Goal: Task Accomplishment & Management: Complete application form

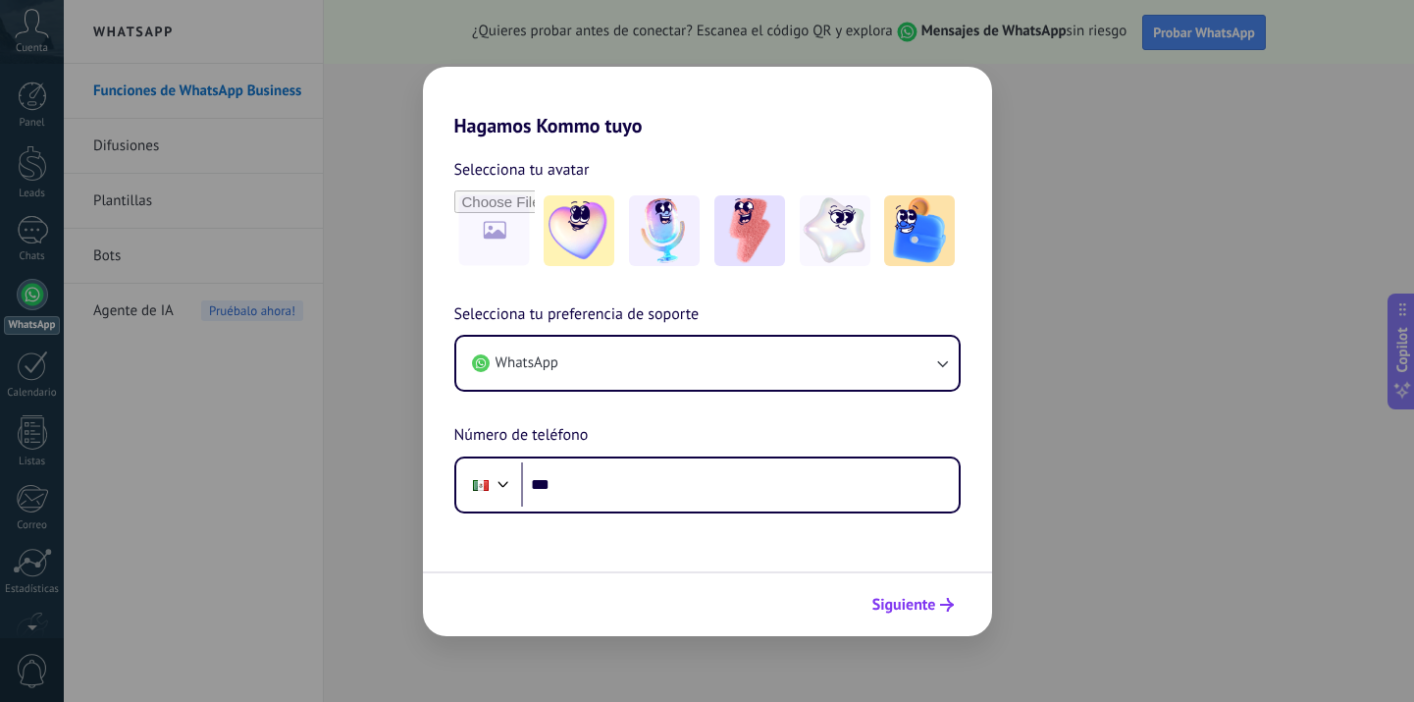
click at [917, 608] on span "Siguiente" at bounding box center [905, 605] width 64 height 14
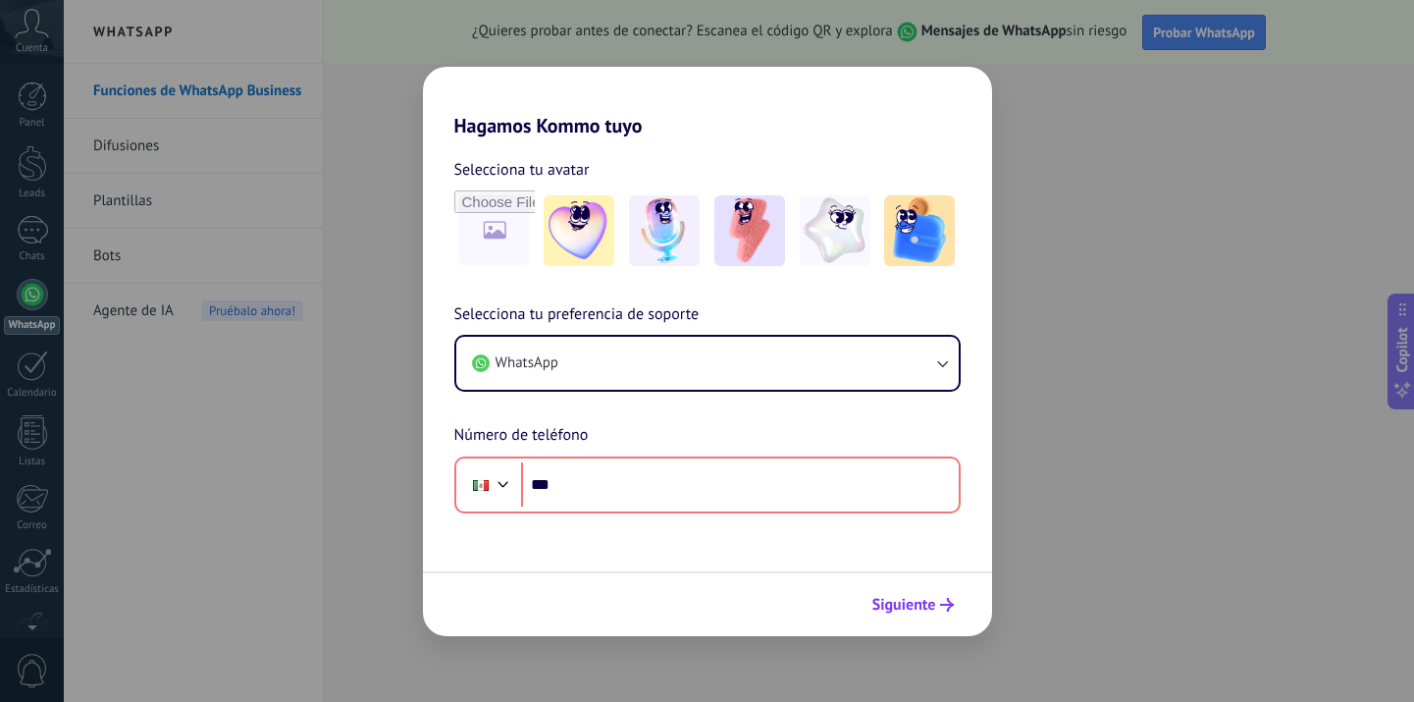
click at [918, 598] on span "Siguiente" at bounding box center [905, 605] width 64 height 14
click at [915, 603] on span "Siguiente" at bounding box center [905, 605] width 64 height 14
click at [916, 603] on span "Siguiente" at bounding box center [905, 605] width 64 height 14
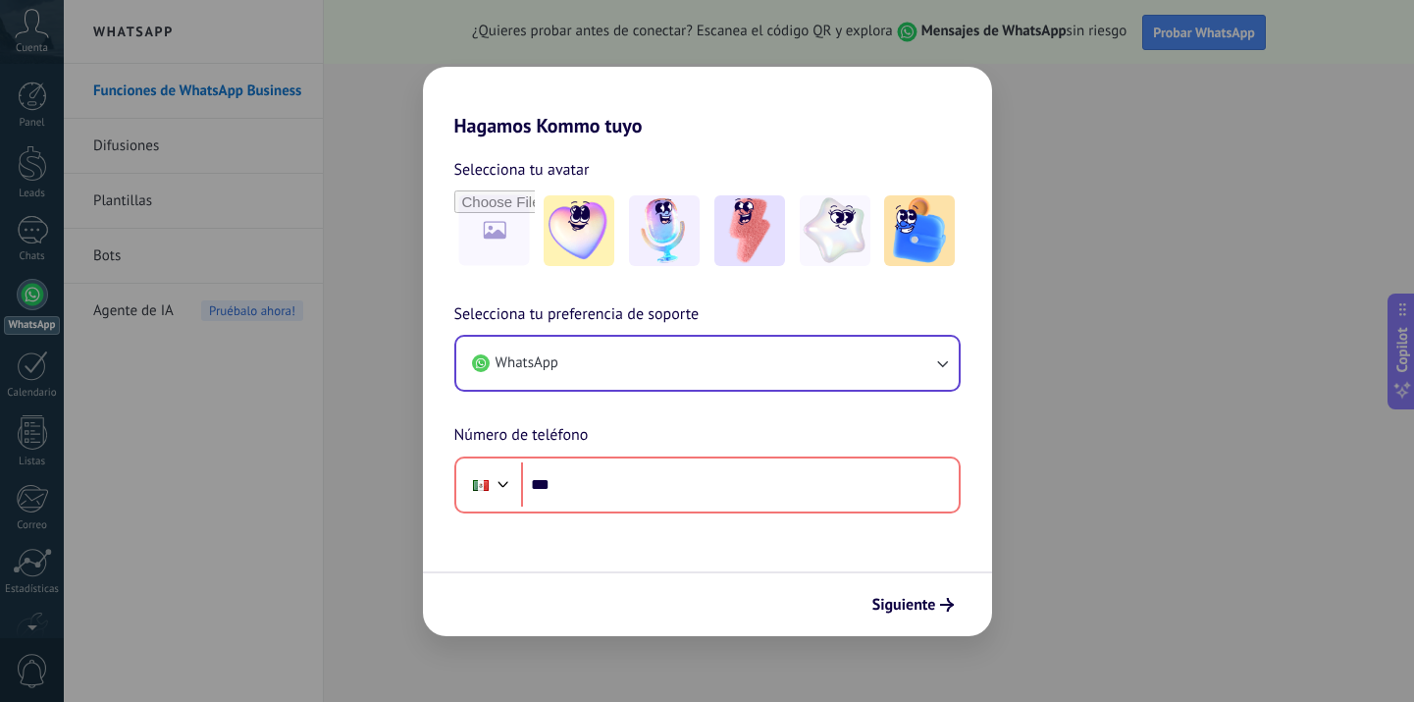
click at [920, 359] on button "WhatsApp" at bounding box center [707, 363] width 503 height 53
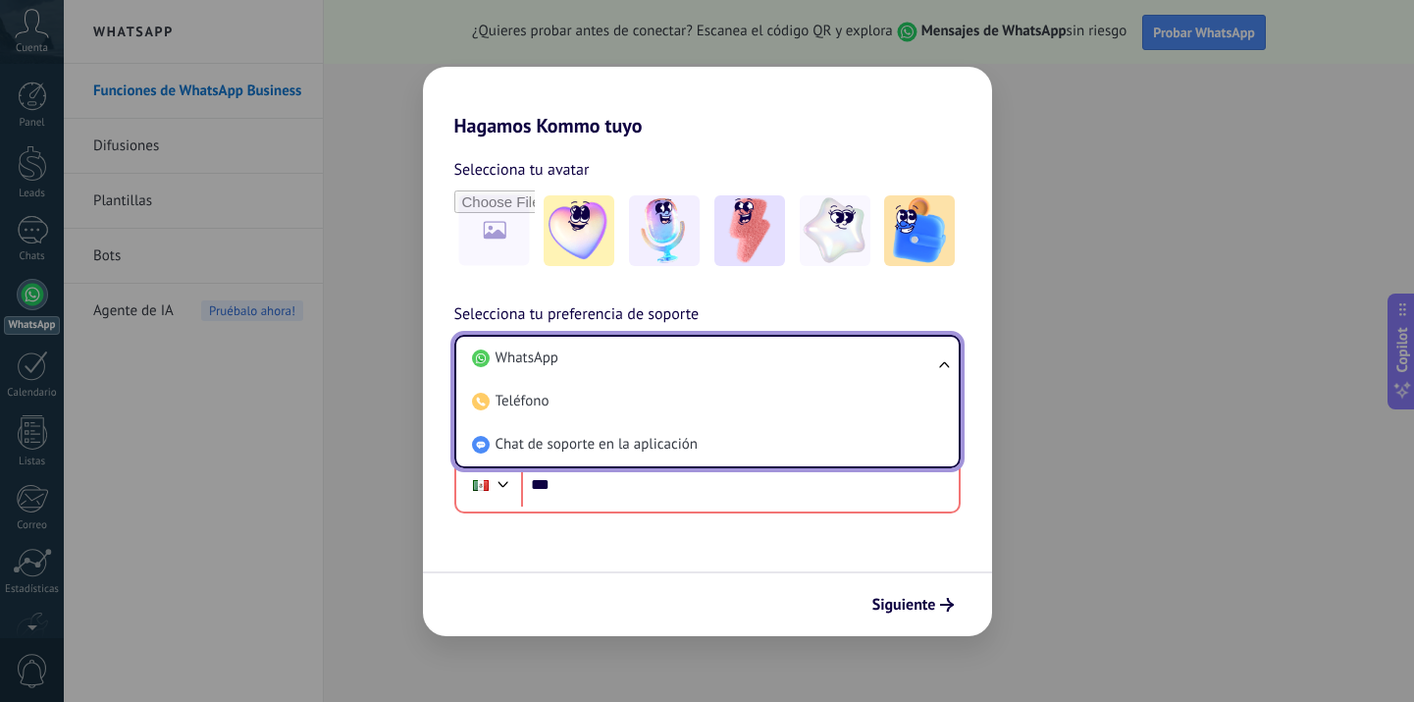
click at [887, 118] on h2 "Hagamos Kommo tuyo" at bounding box center [707, 102] width 569 height 71
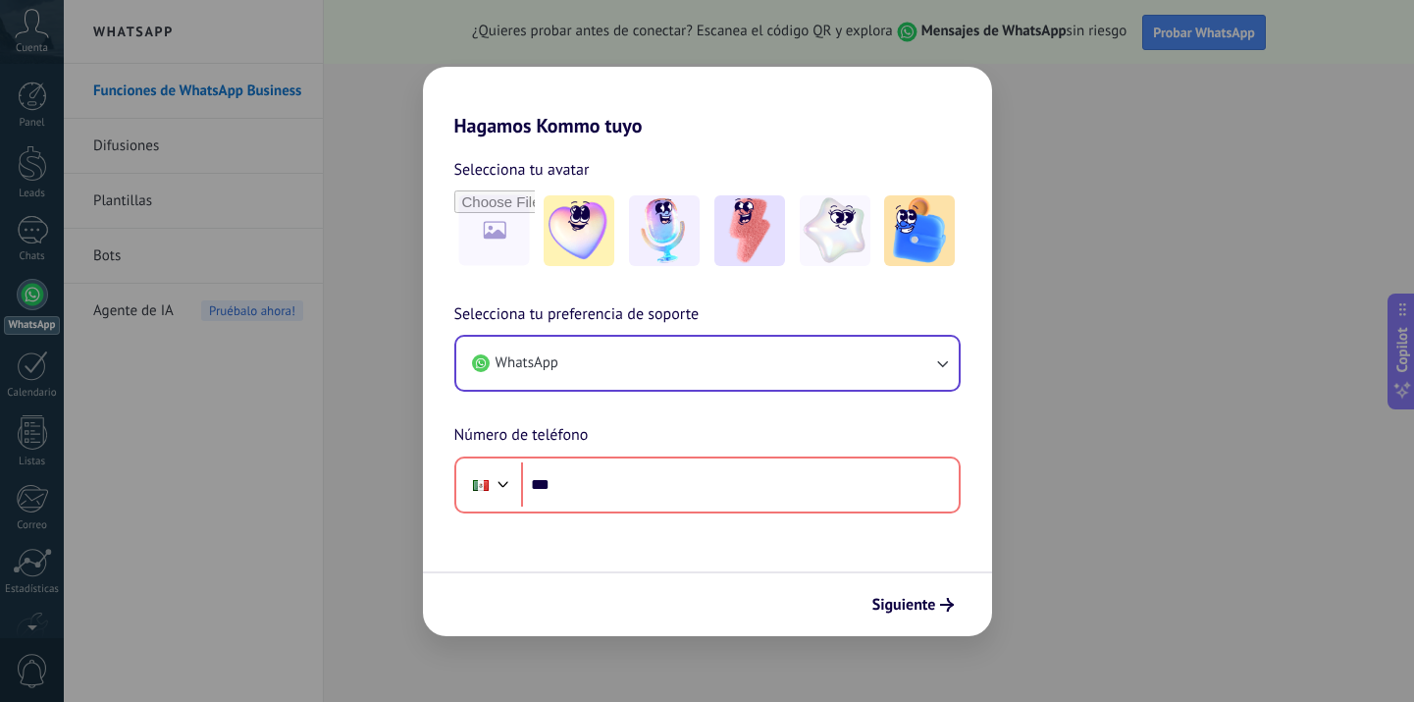
click at [841, 339] on button "WhatsApp" at bounding box center [707, 363] width 503 height 53
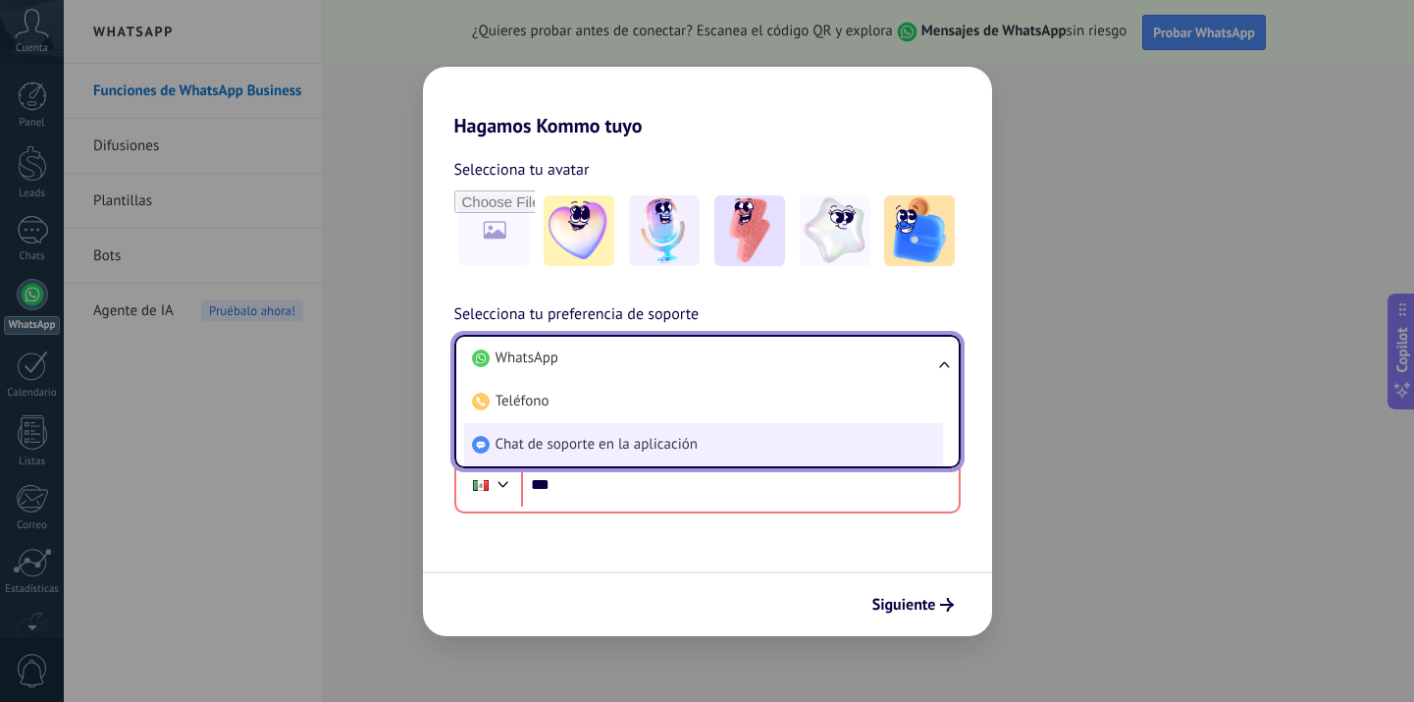
click at [842, 449] on li "Chat de soporte en la aplicación" at bounding box center [703, 444] width 479 height 43
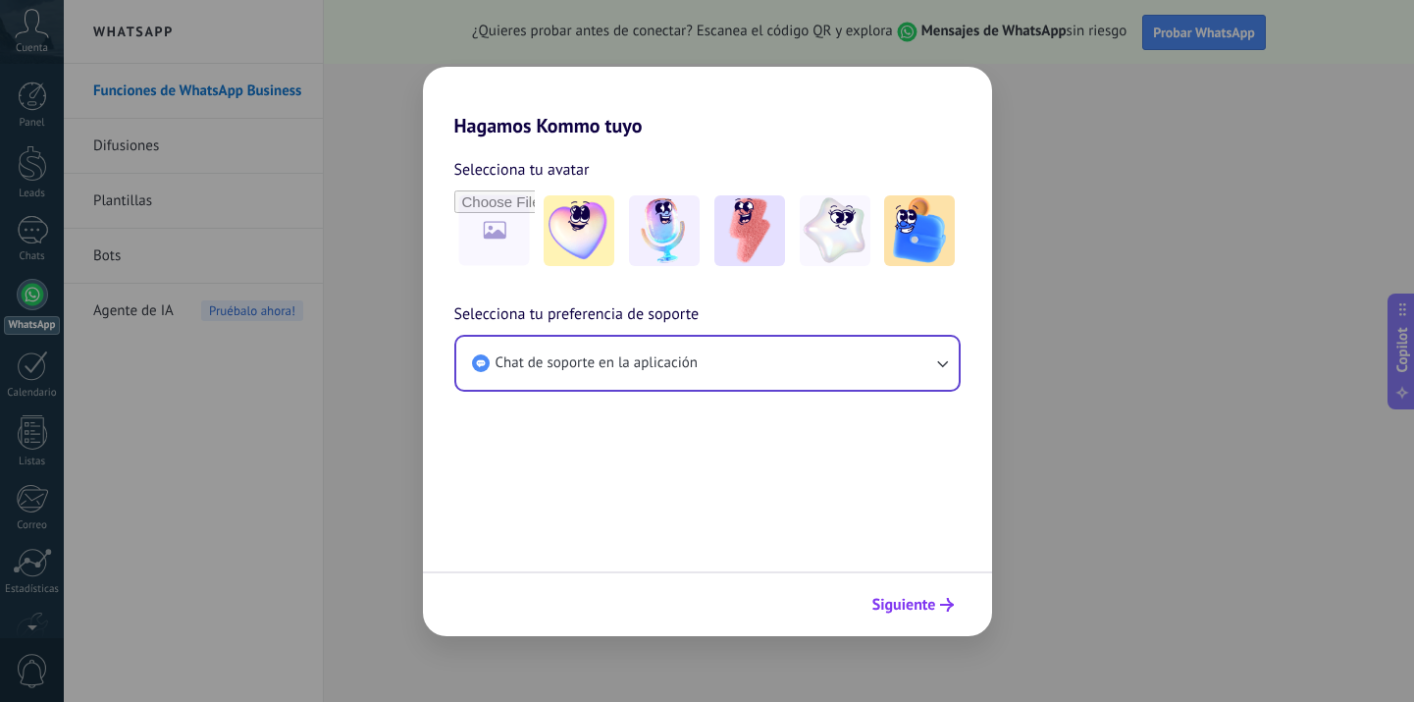
click at [932, 616] on button "Siguiente" at bounding box center [913, 604] width 99 height 33
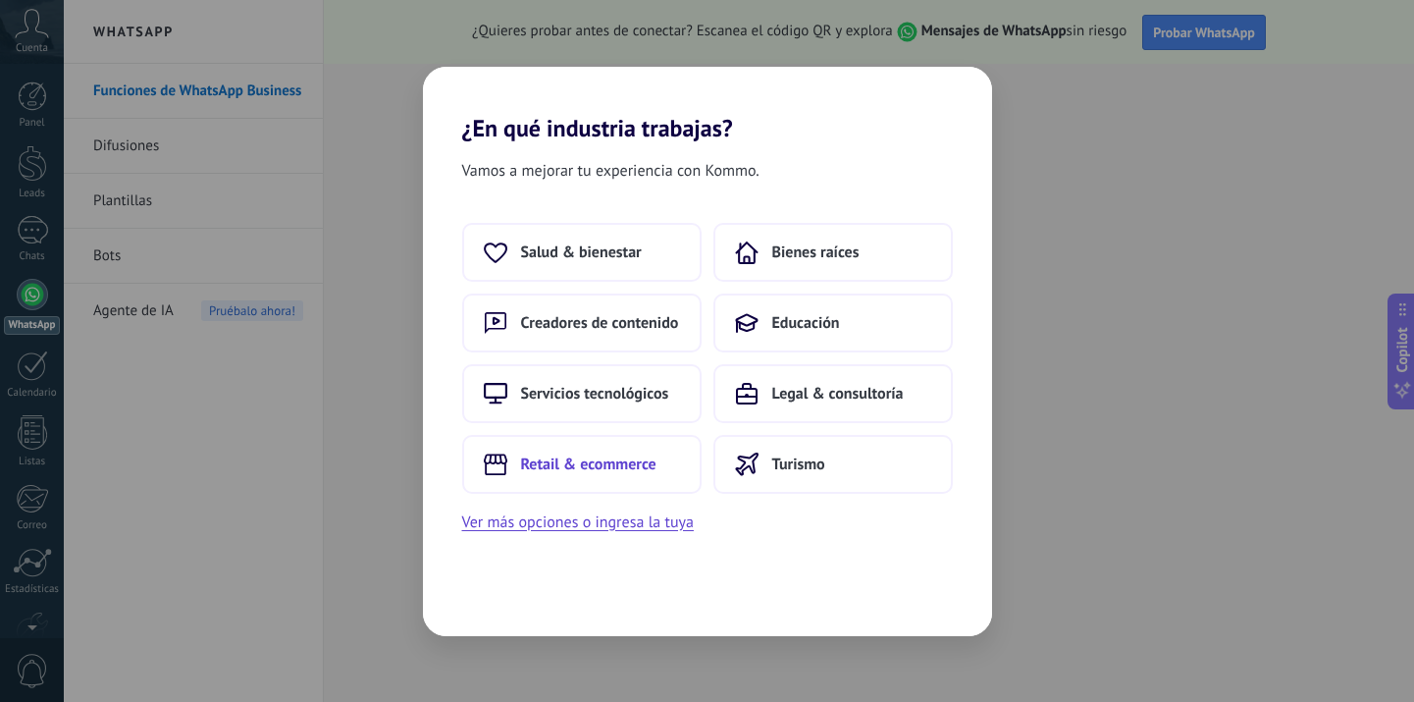
click at [641, 461] on span "Retail & ecommerce" at bounding box center [588, 464] width 135 height 20
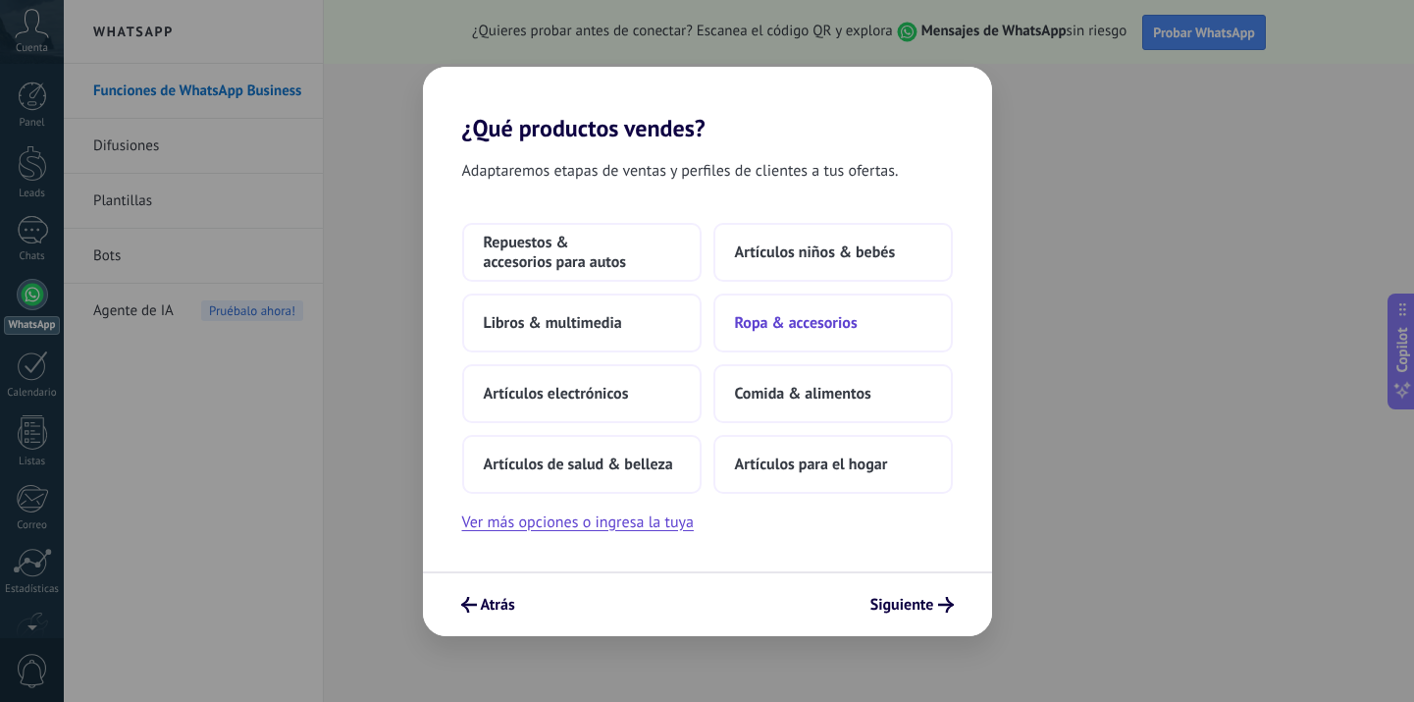
click at [852, 330] on span "Ropa & accesorios" at bounding box center [796, 323] width 123 height 20
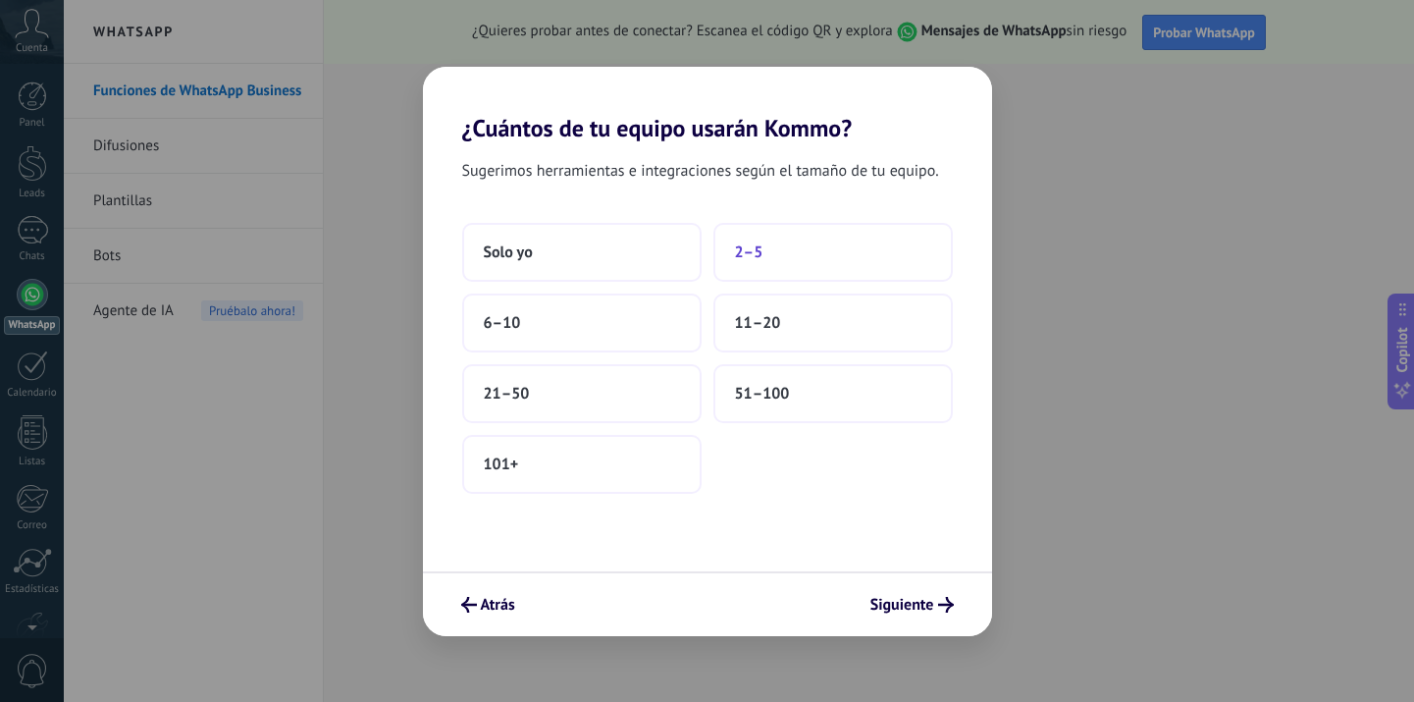
click at [868, 254] on button "2–5" at bounding box center [833, 252] width 239 height 59
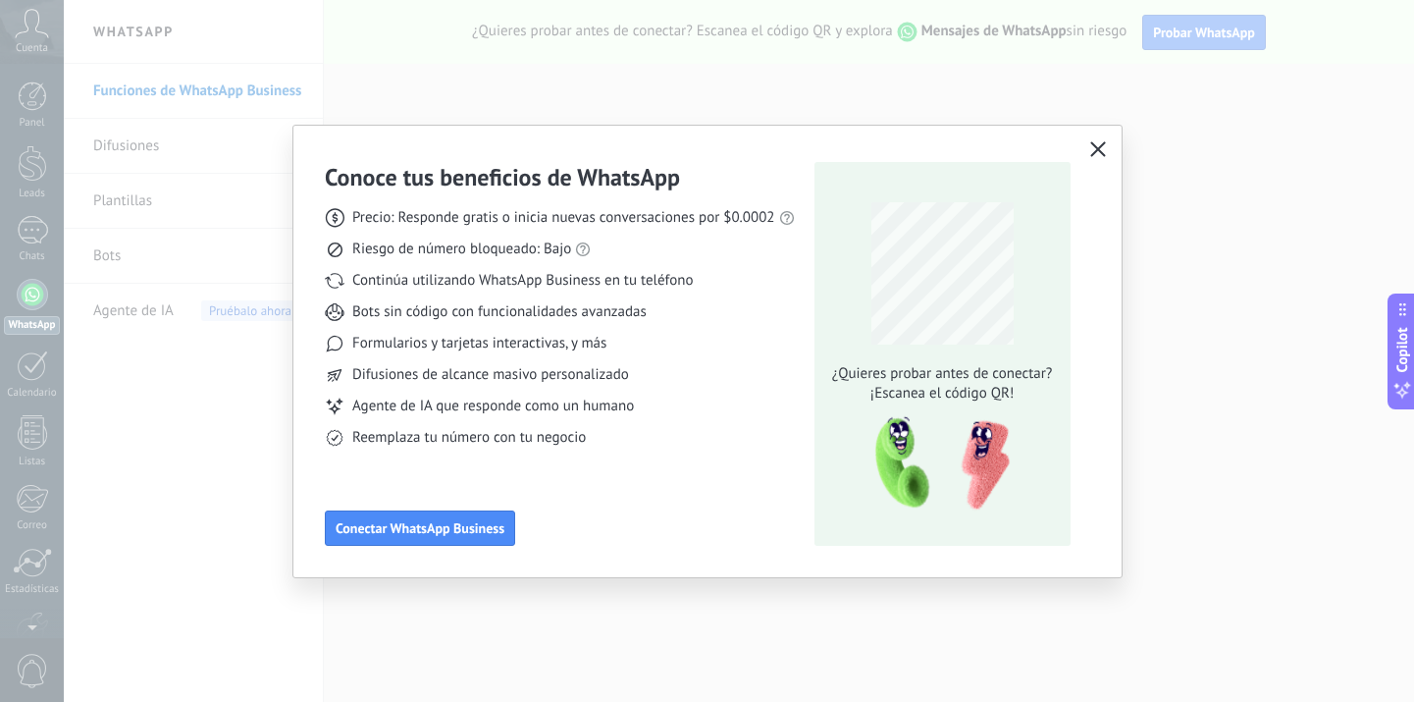
click at [1093, 155] on icon "button" at bounding box center [1098, 149] width 16 height 16
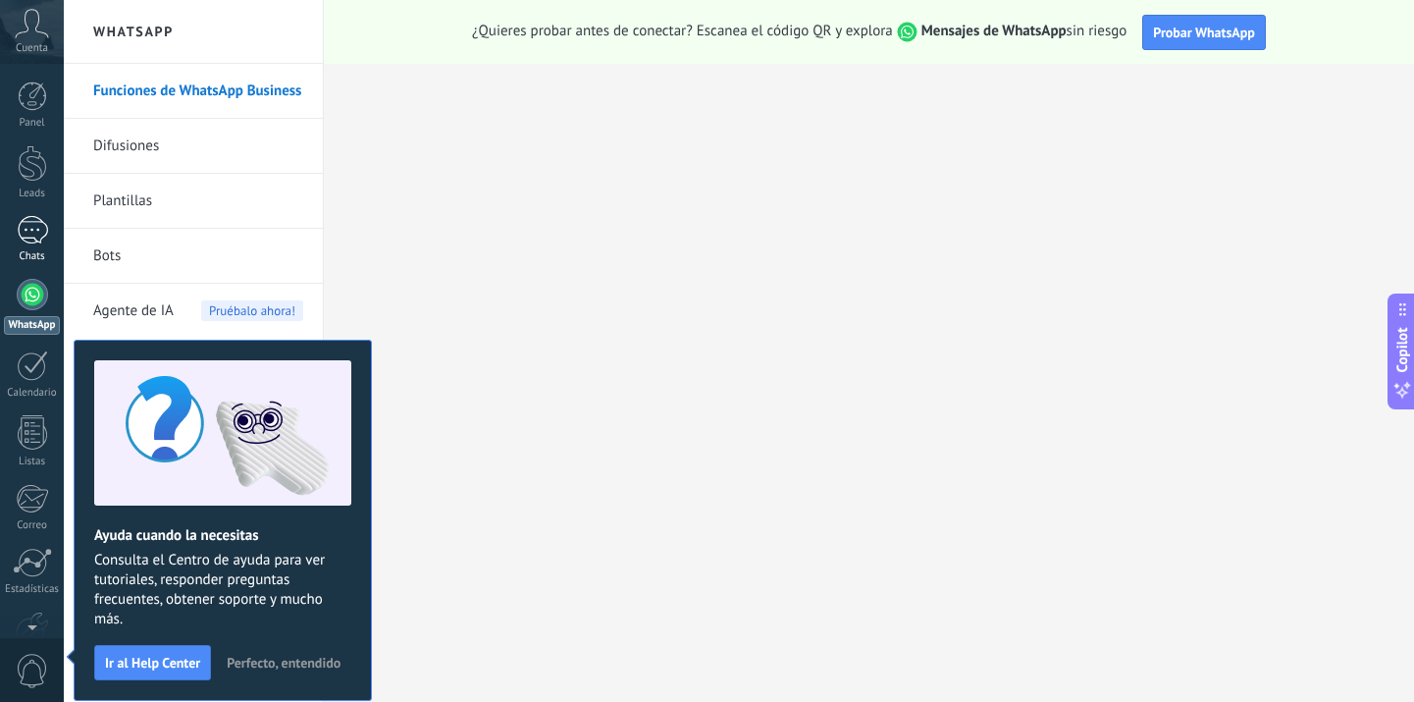
click at [41, 224] on div at bounding box center [32, 230] width 31 height 28
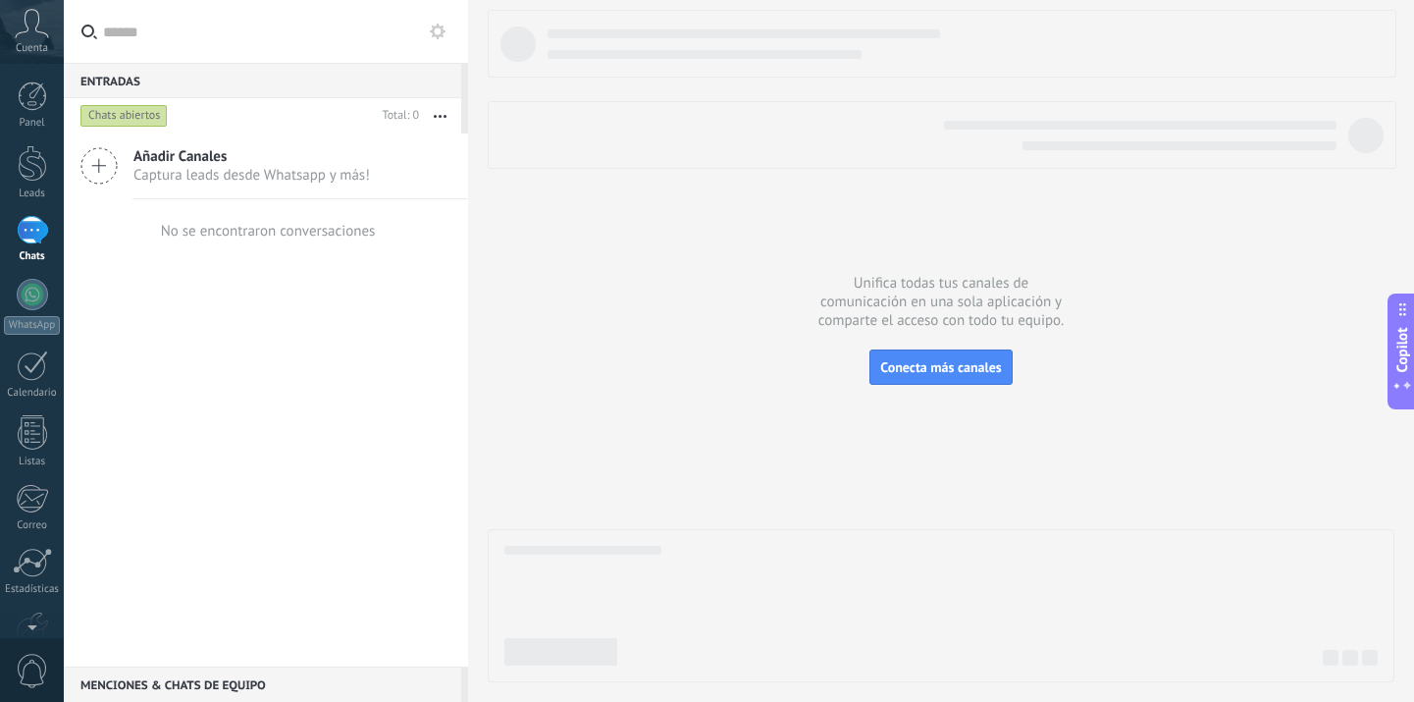
click at [38, 42] on span "Cuenta" at bounding box center [32, 48] width 32 height 13
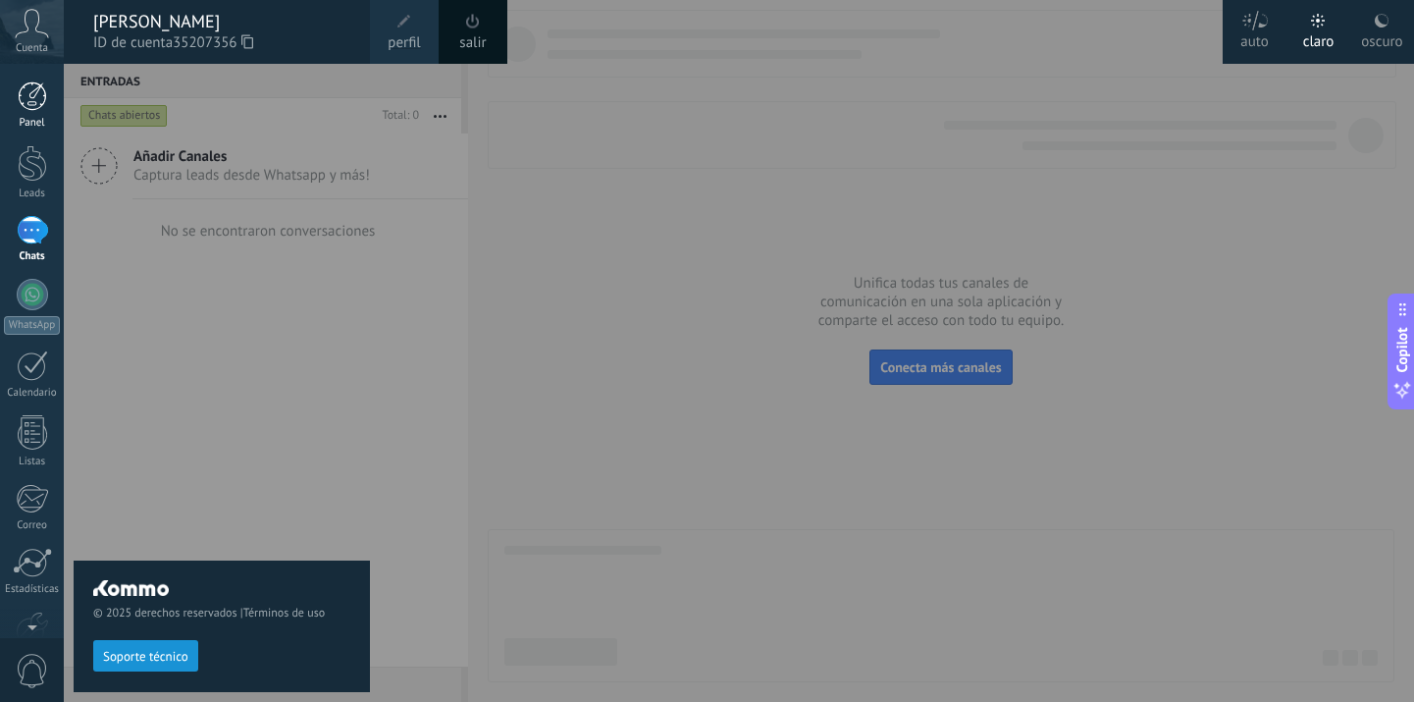
click at [27, 100] on div at bounding box center [32, 95] width 29 height 29
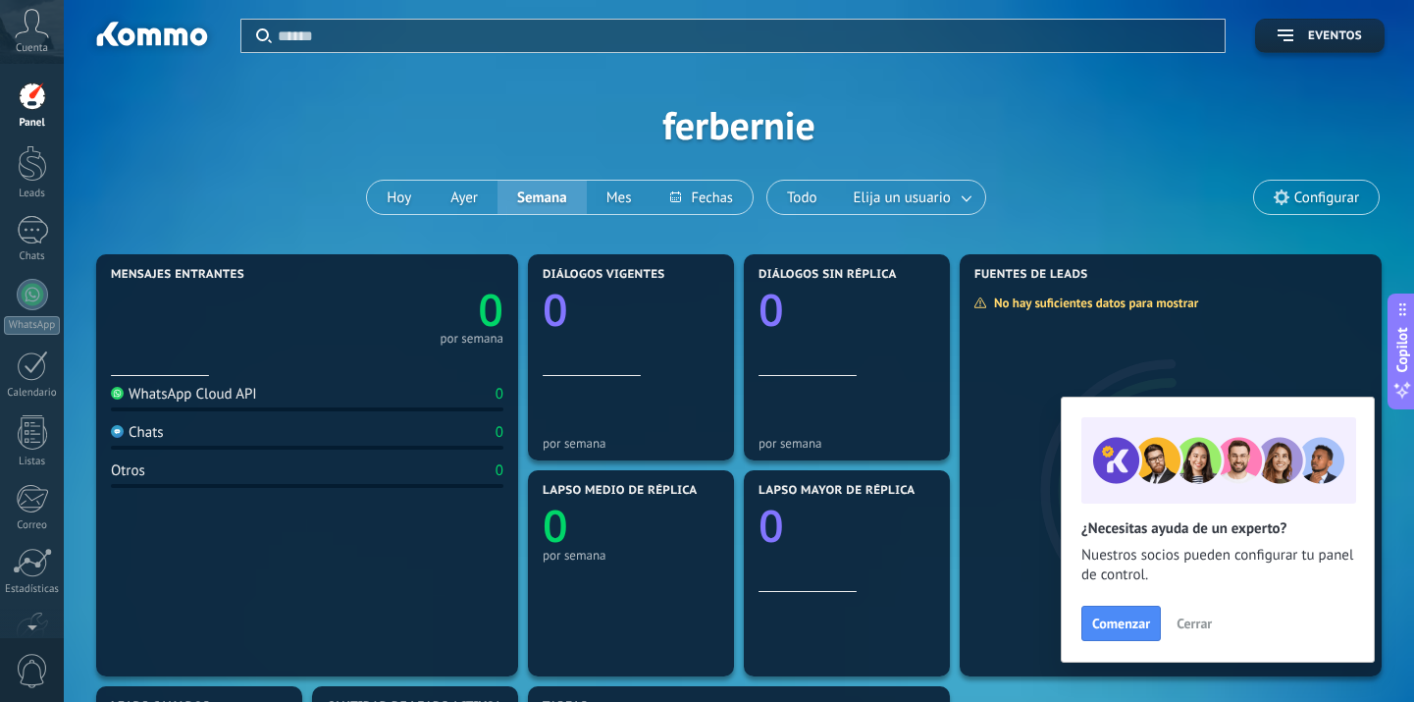
click at [1198, 622] on span "Cerrar" at bounding box center [1194, 623] width 35 height 14
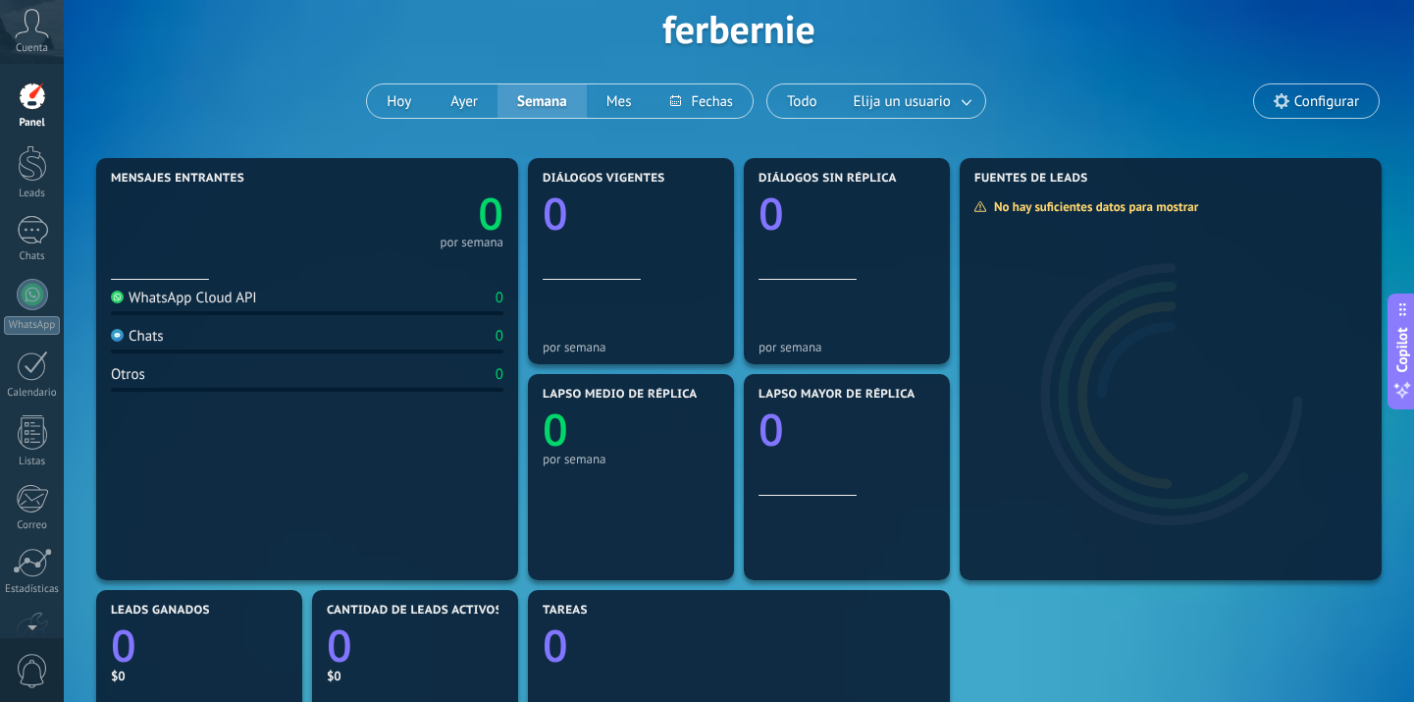
scroll to position [100, 0]
